Goal: Transaction & Acquisition: Purchase product/service

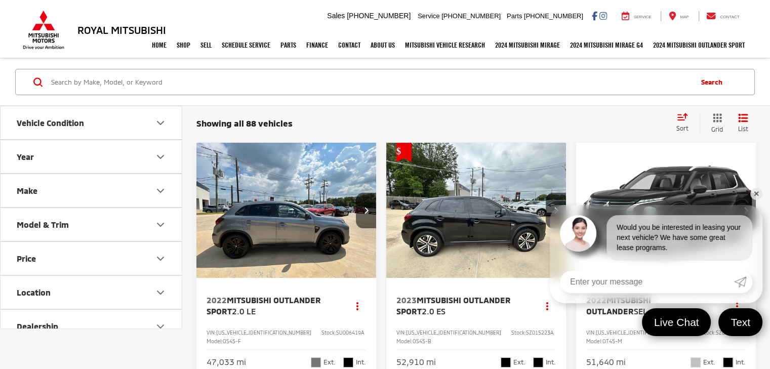
click at [754, 191] on link "✕" at bounding box center [756, 194] width 12 height 12
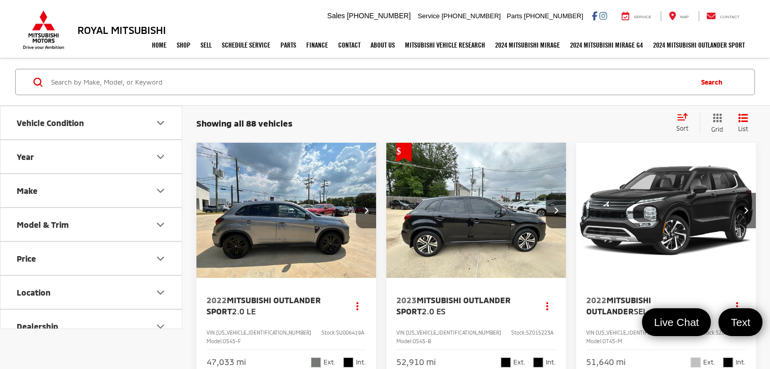
click at [115, 127] on button "Vehicle Condition" at bounding box center [92, 122] width 182 height 33
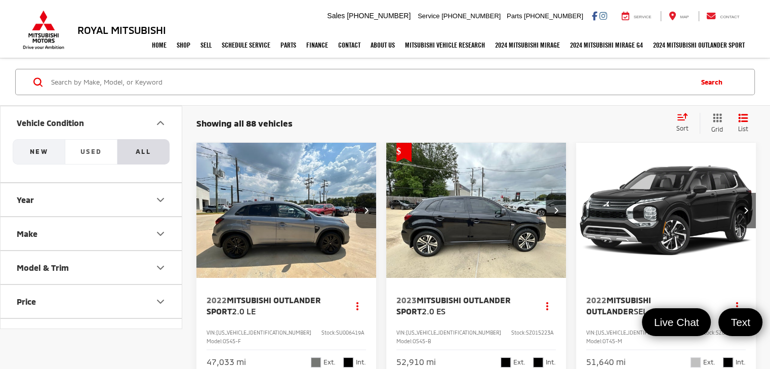
click at [35, 151] on span "NEW" at bounding box center [39, 151] width 18 height 8
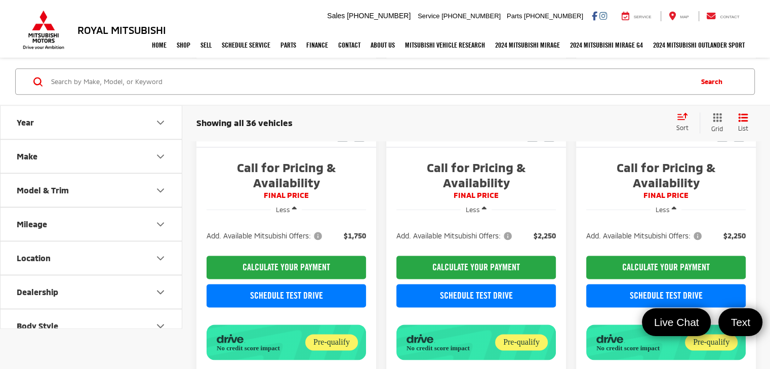
scroll to position [1418, 0]
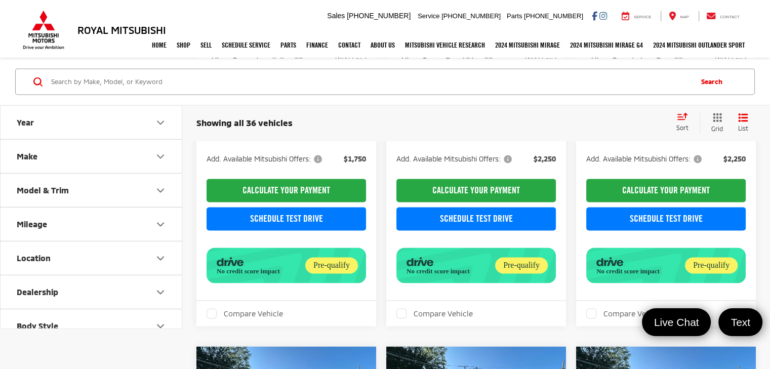
drag, startPoint x: 774, startPoint y: 34, endPoint x: 777, endPoint y: 229, distance: 194.5
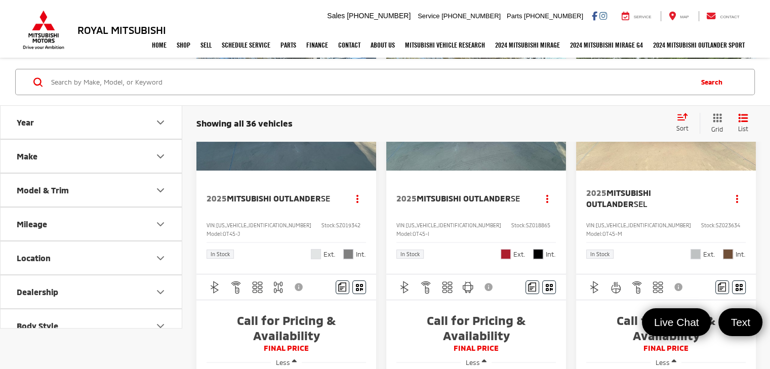
scroll to position [0, 0]
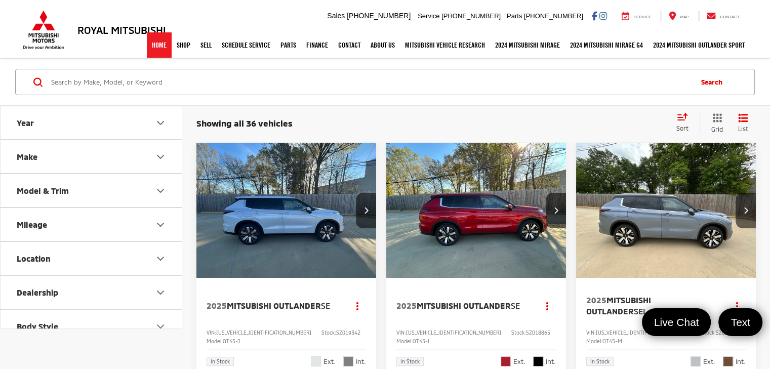
click at [151, 47] on link "Home" at bounding box center [159, 44] width 25 height 25
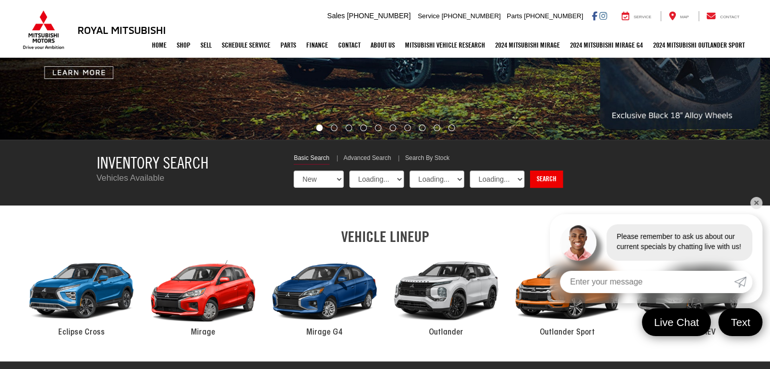
scroll to position [352, 0]
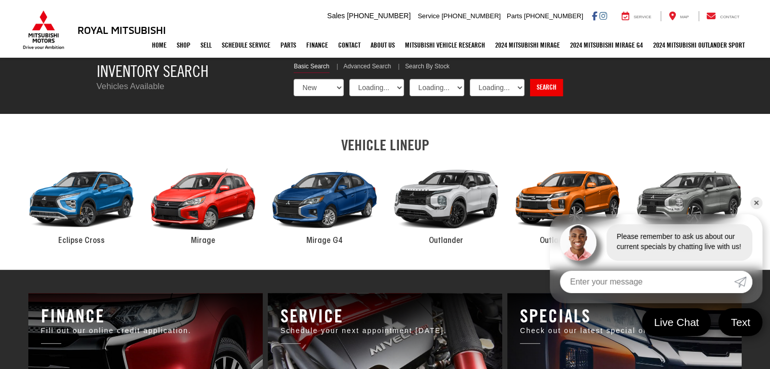
select select "Mitsubishi"
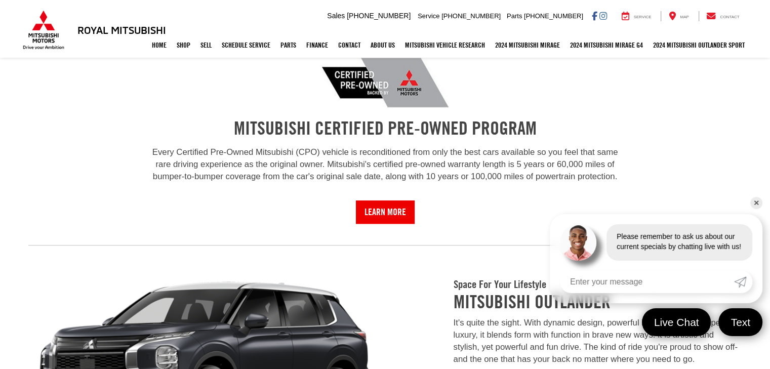
scroll to position [766, 0]
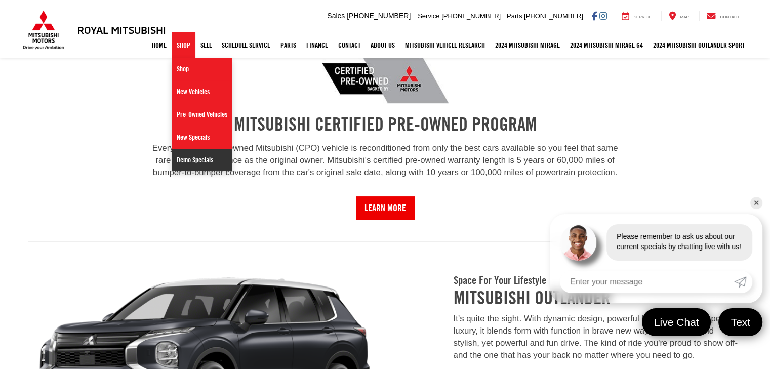
click at [201, 159] on link "Demo Specials" at bounding box center [202, 160] width 61 height 22
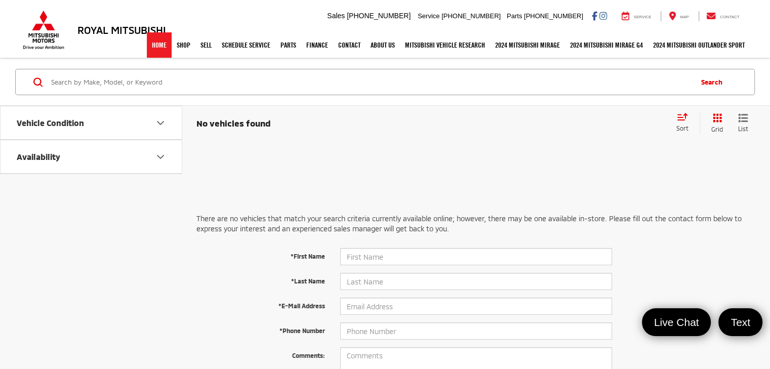
click at [158, 50] on link "Home" at bounding box center [159, 44] width 25 height 25
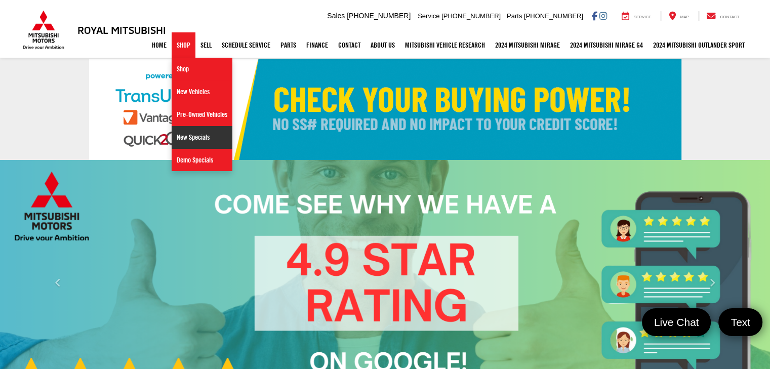
click at [188, 137] on link "New Specials" at bounding box center [202, 137] width 61 height 23
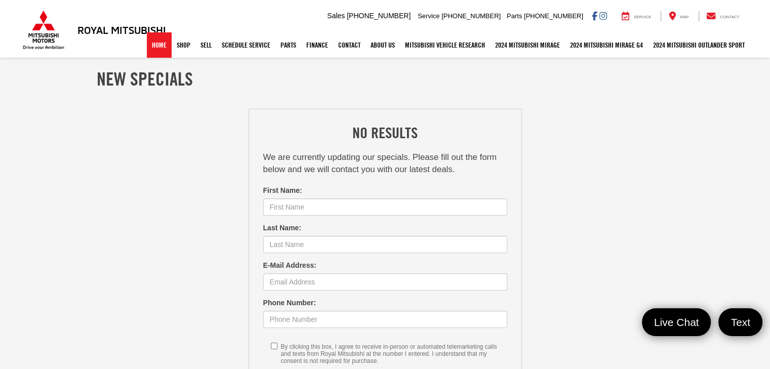
click at [148, 45] on link "Home" at bounding box center [159, 44] width 25 height 25
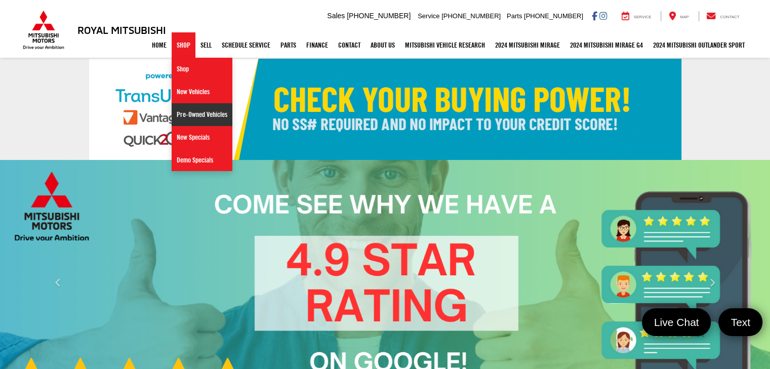
click at [184, 116] on link "Pre-Owned Vehicles" at bounding box center [202, 114] width 61 height 23
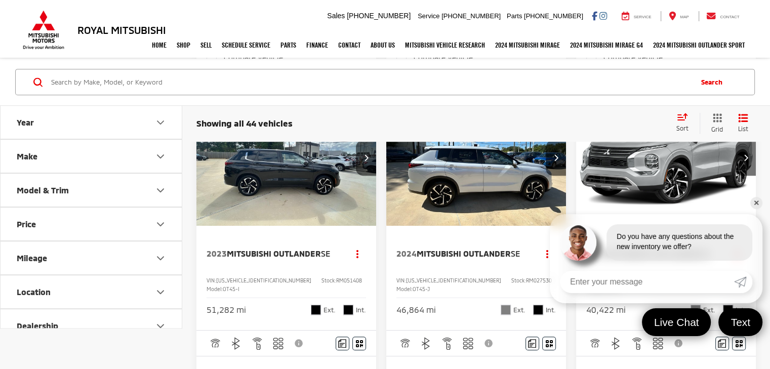
scroll to position [539, 0]
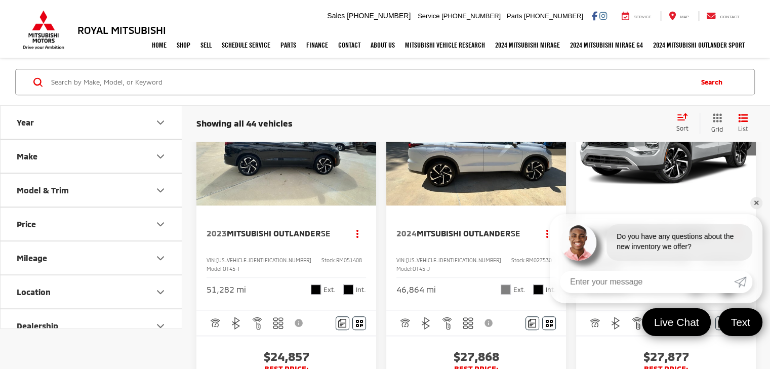
click at [755, 201] on link "✕" at bounding box center [756, 203] width 12 height 12
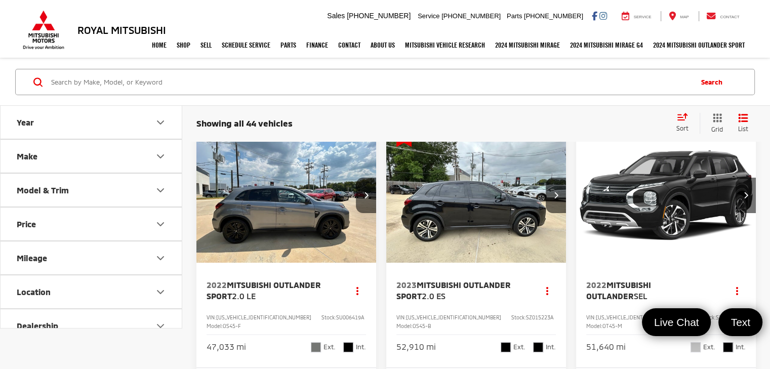
scroll to position [0, 0]
